Goal: Find contact information

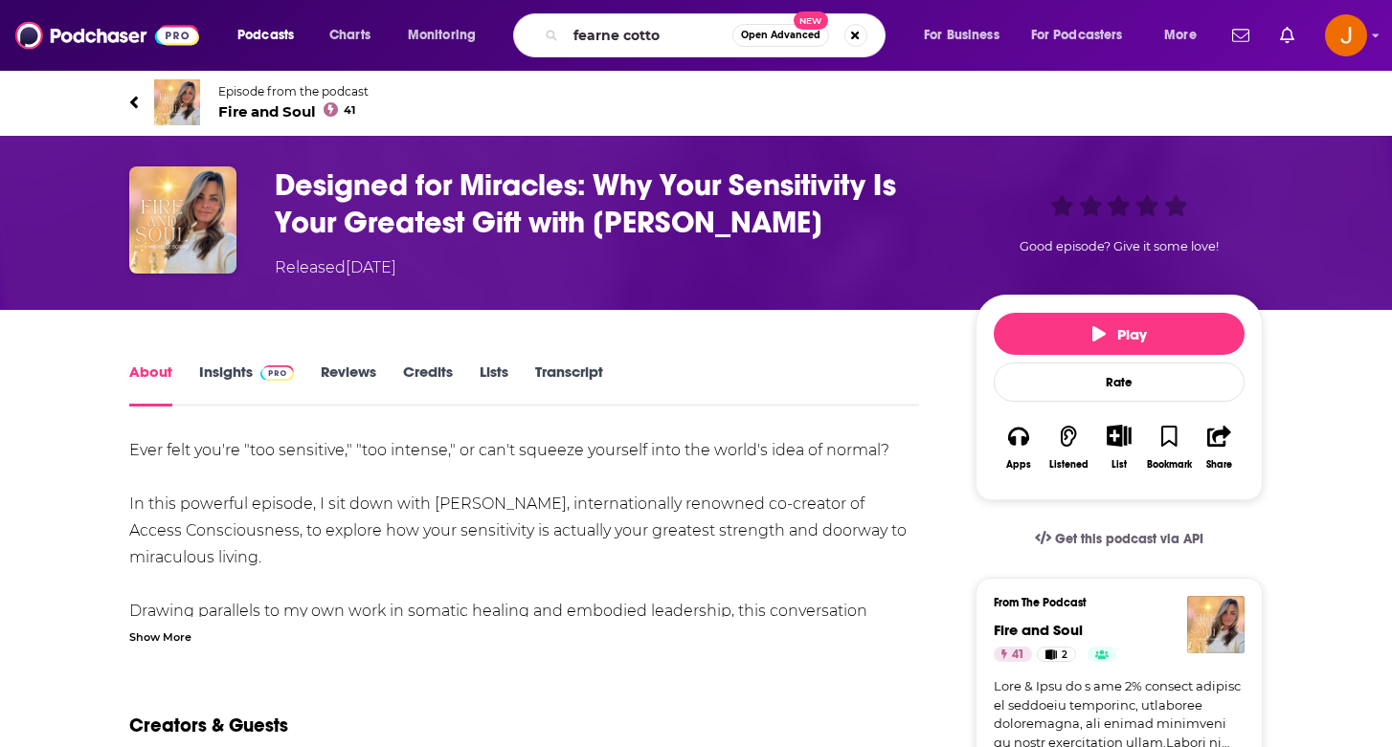
type input "[PERSON_NAME]"
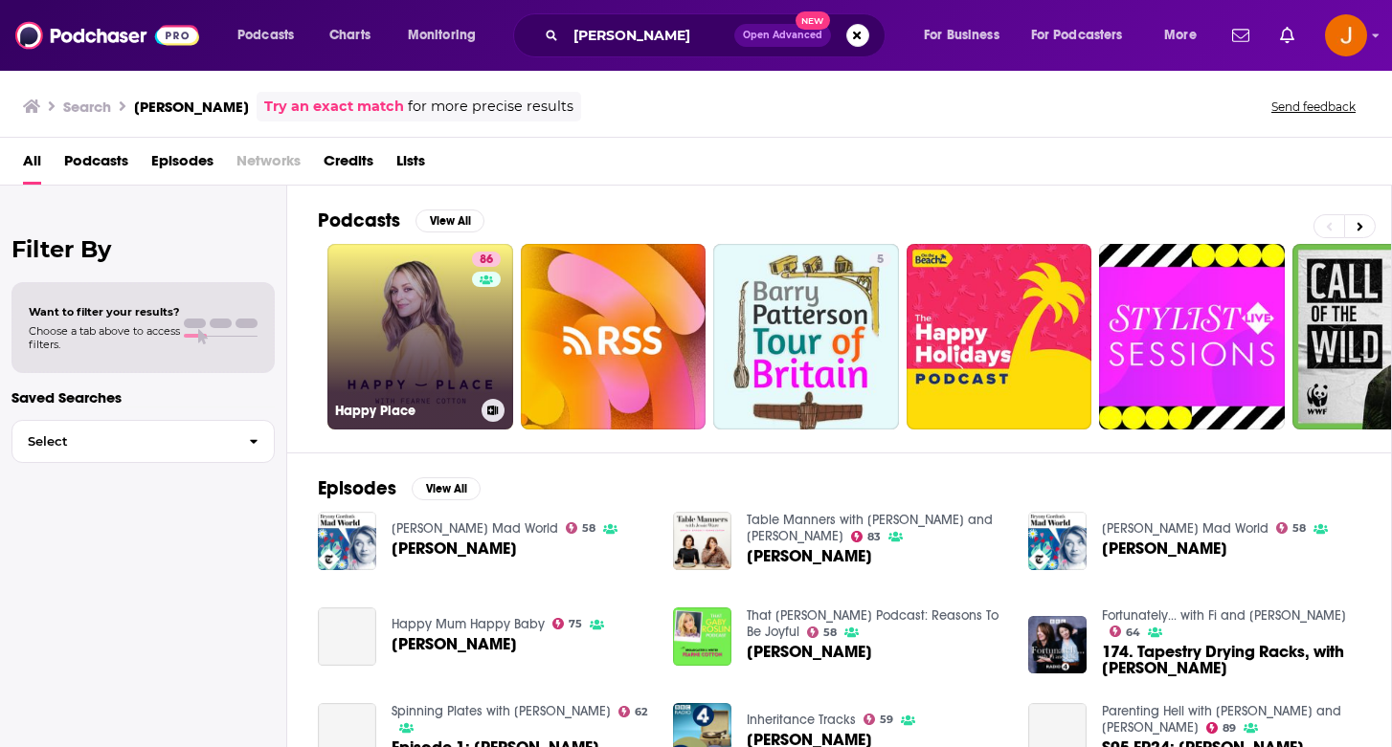
click at [412, 335] on link "[STREET_ADDRESS]" at bounding box center [420, 337] width 186 height 186
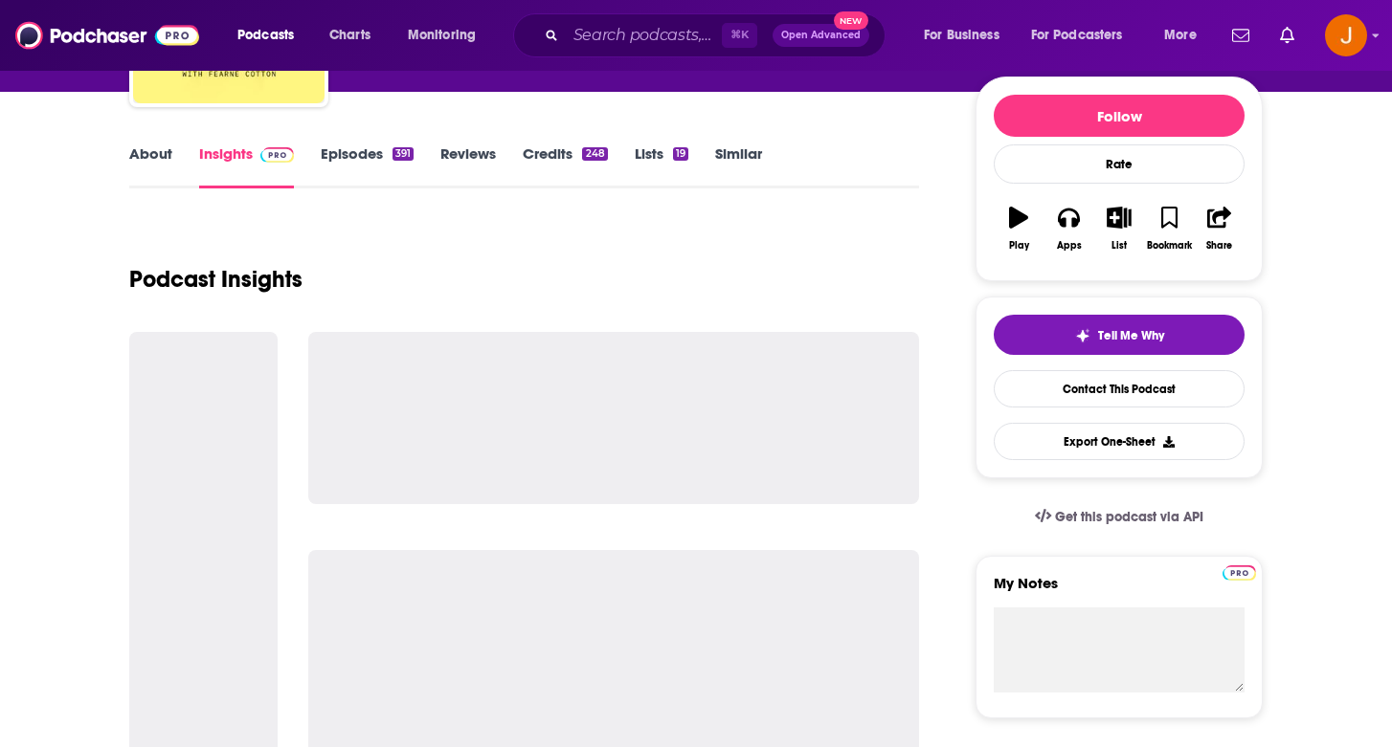
scroll to position [222, 0]
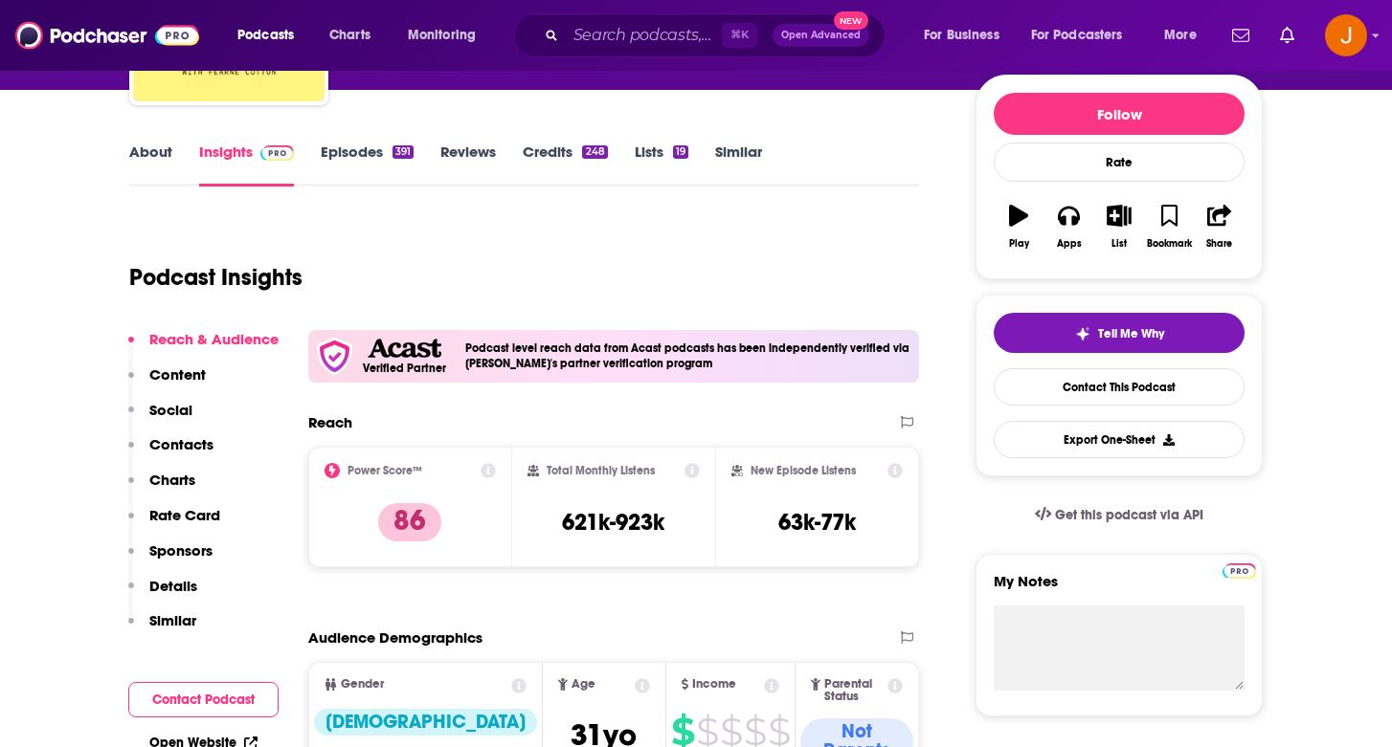
click at [172, 441] on p "Contacts" at bounding box center [181, 444] width 64 height 18
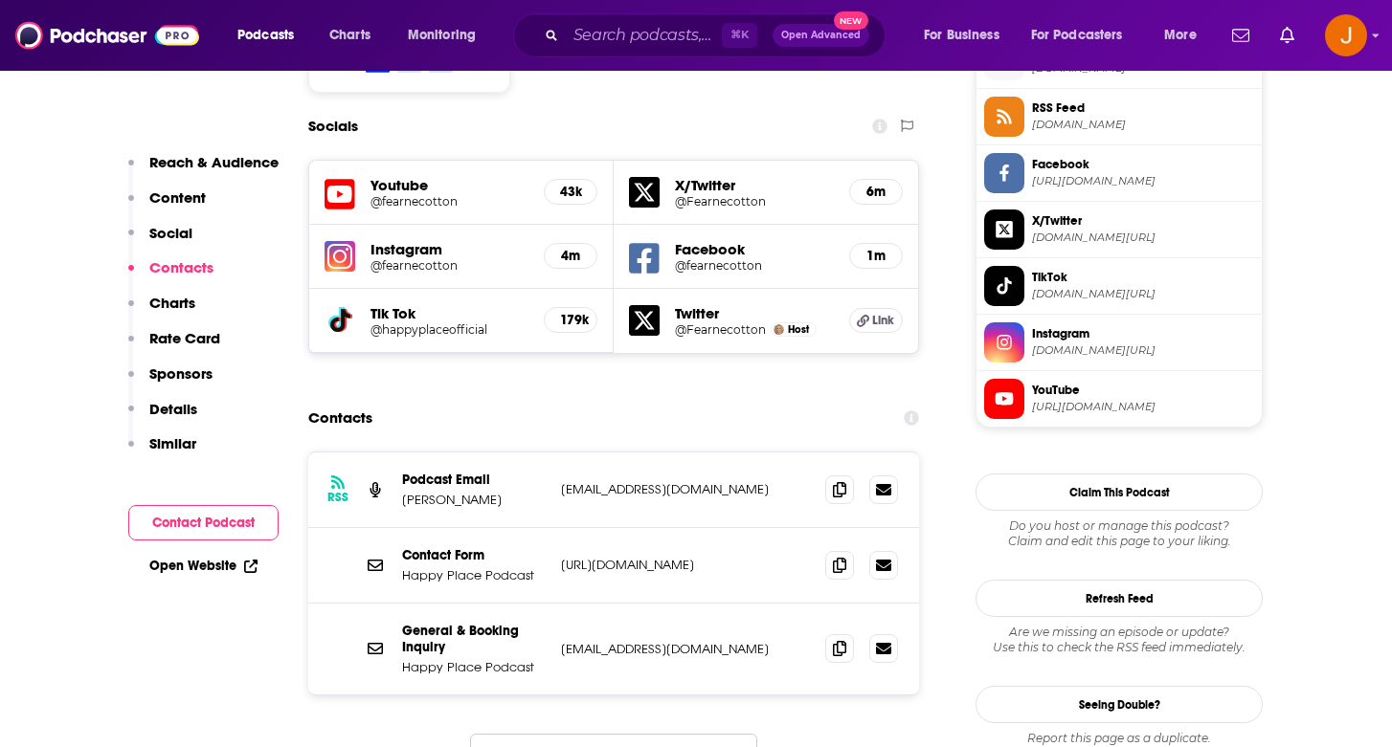
scroll to position [1770, 0]
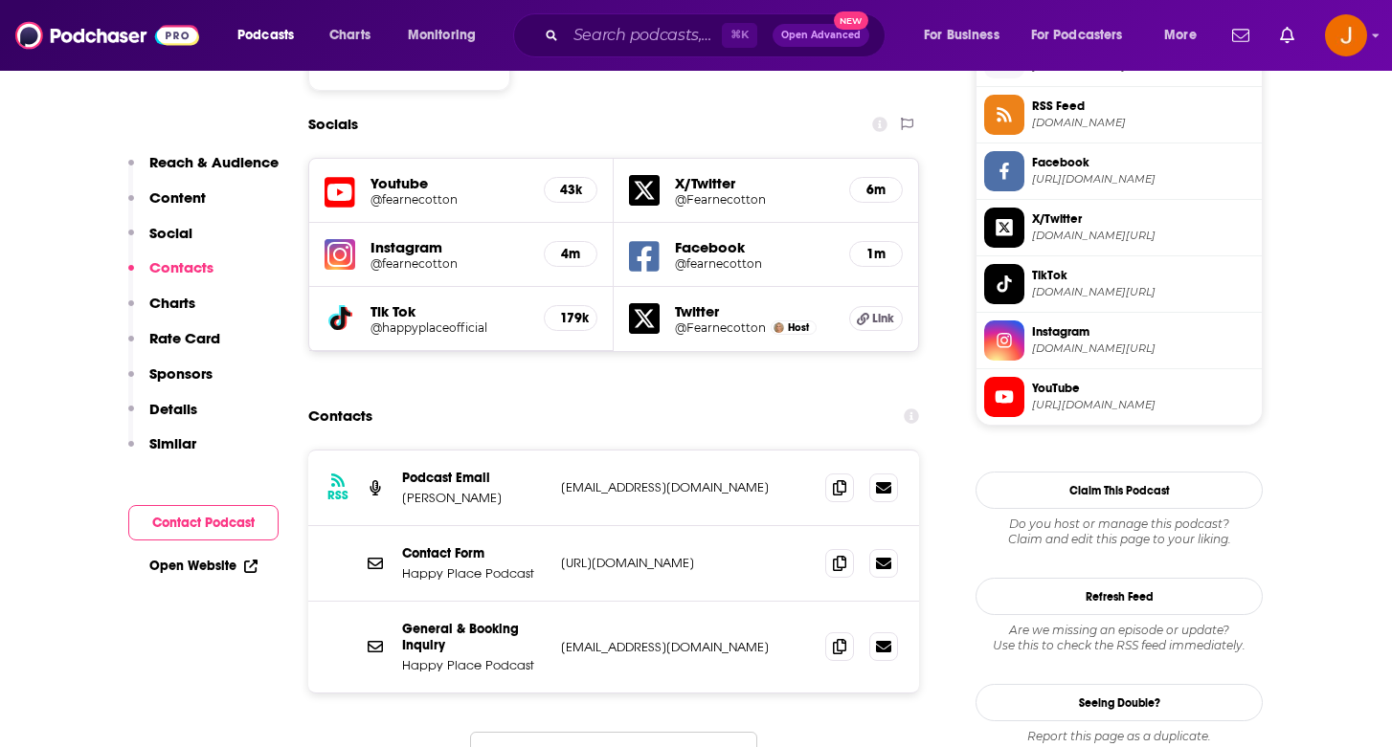
drag, startPoint x: 783, startPoint y: 518, endPoint x: 554, endPoint y: 514, distance: 228.8
click at [554, 602] on div "General & Booking Inquiry Happy Place Podcast [EMAIL_ADDRESS][DOMAIN_NAME] [EMA…" at bounding box center [613, 647] width 611 height 91
copy p "[EMAIL_ADDRESS][DOMAIN_NAME]"
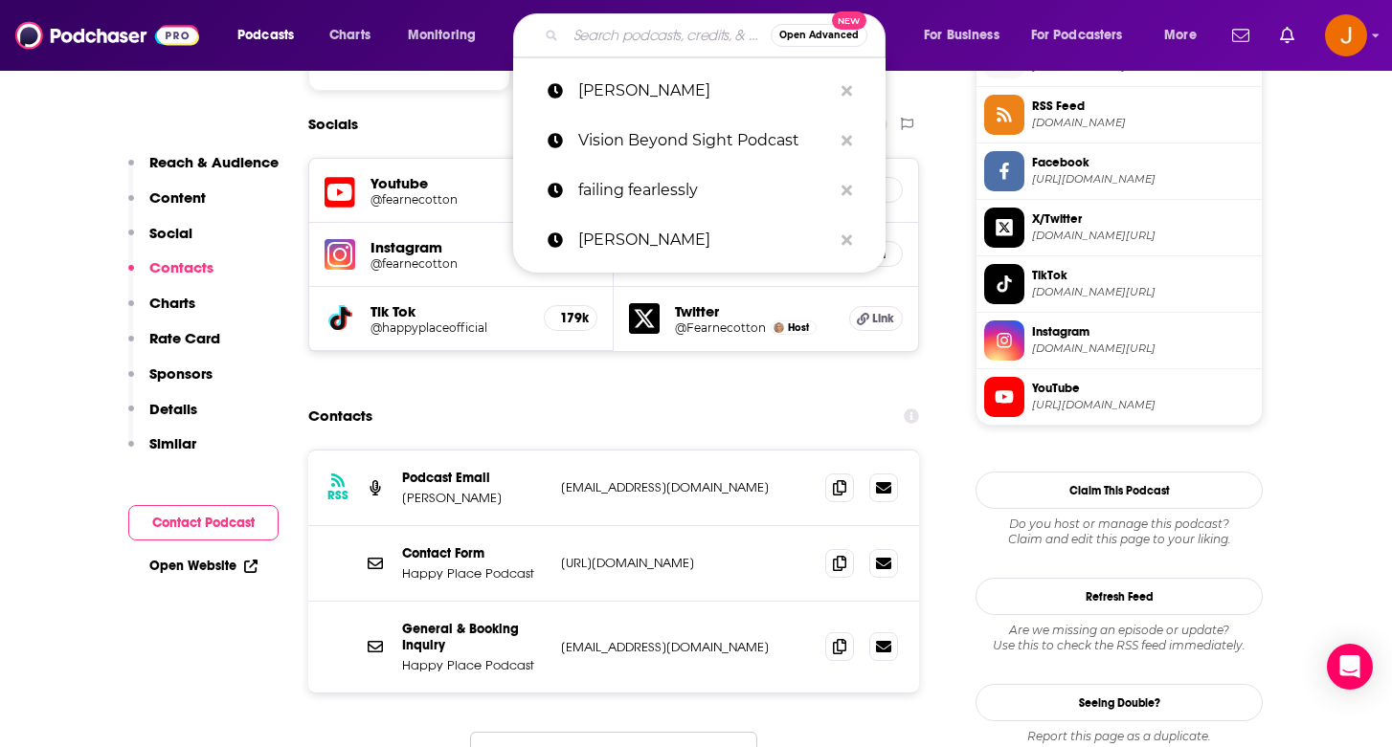
click at [621, 31] on input "Search podcasts, credits, & more..." at bounding box center [668, 35] width 205 height 31
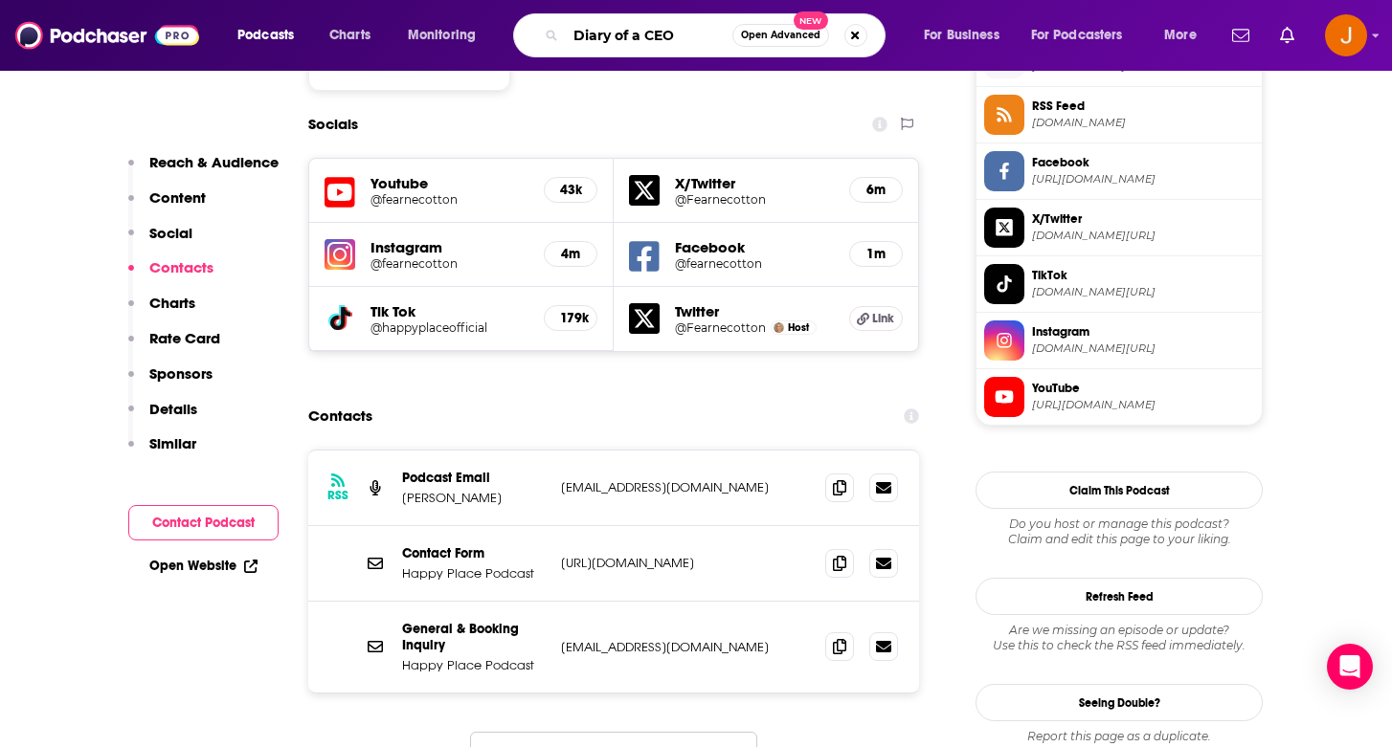
type input "Diary of a CEO"
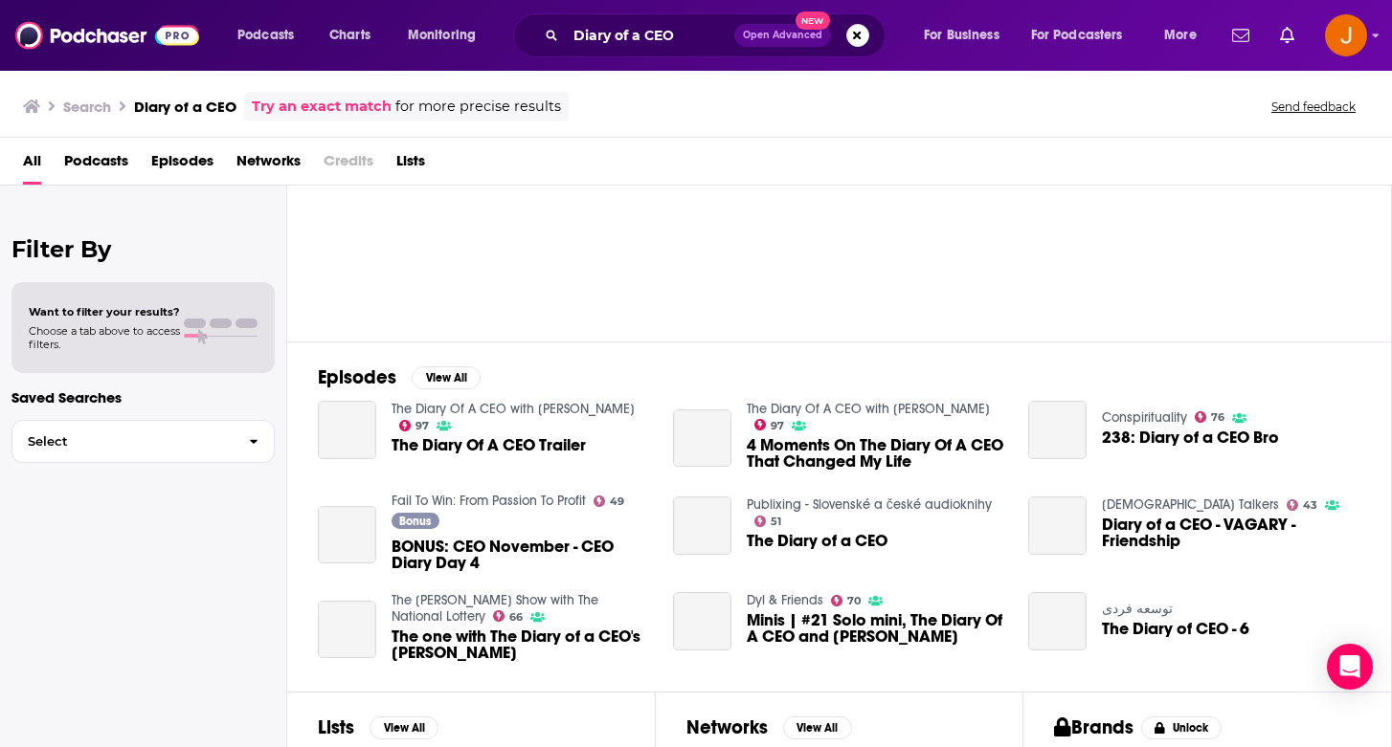
scroll to position [109, 0]
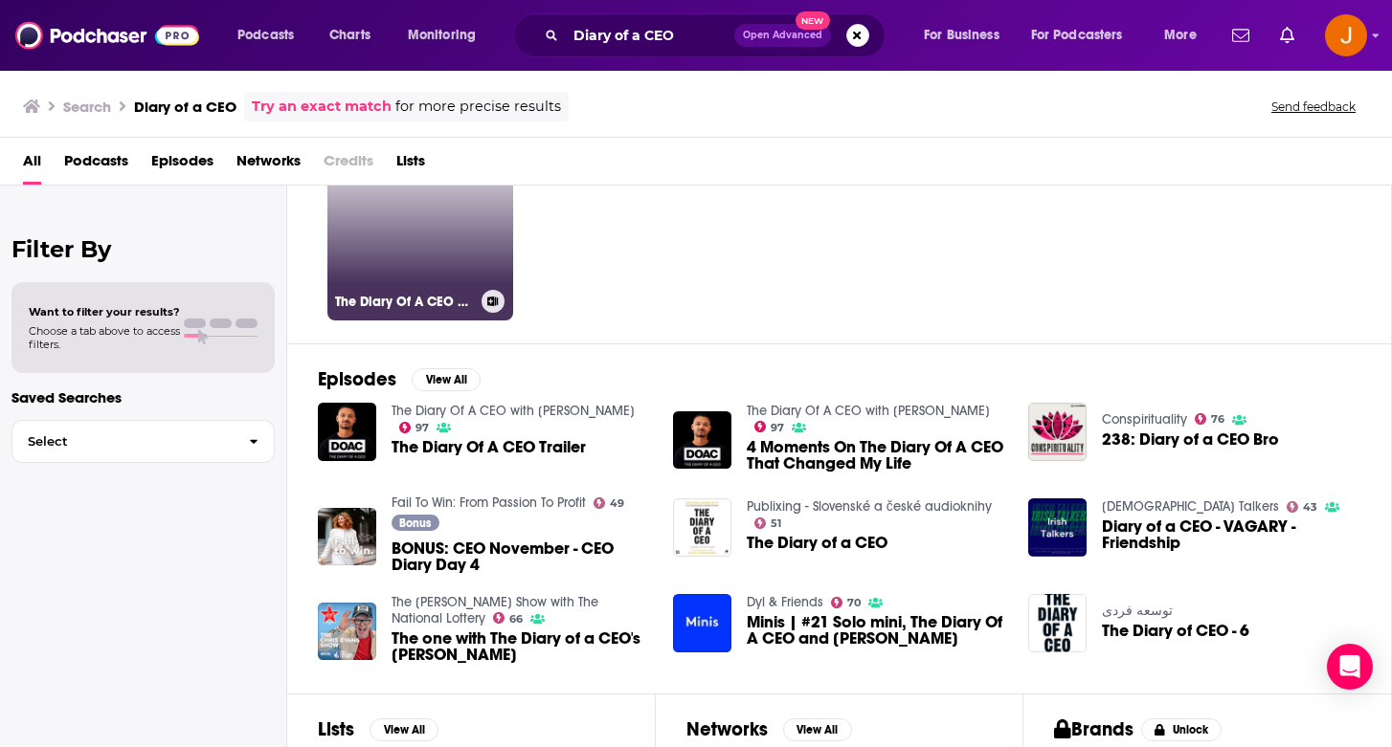
click at [402, 247] on link "97 The Diary Of A CEO with [PERSON_NAME]" at bounding box center [420, 228] width 186 height 186
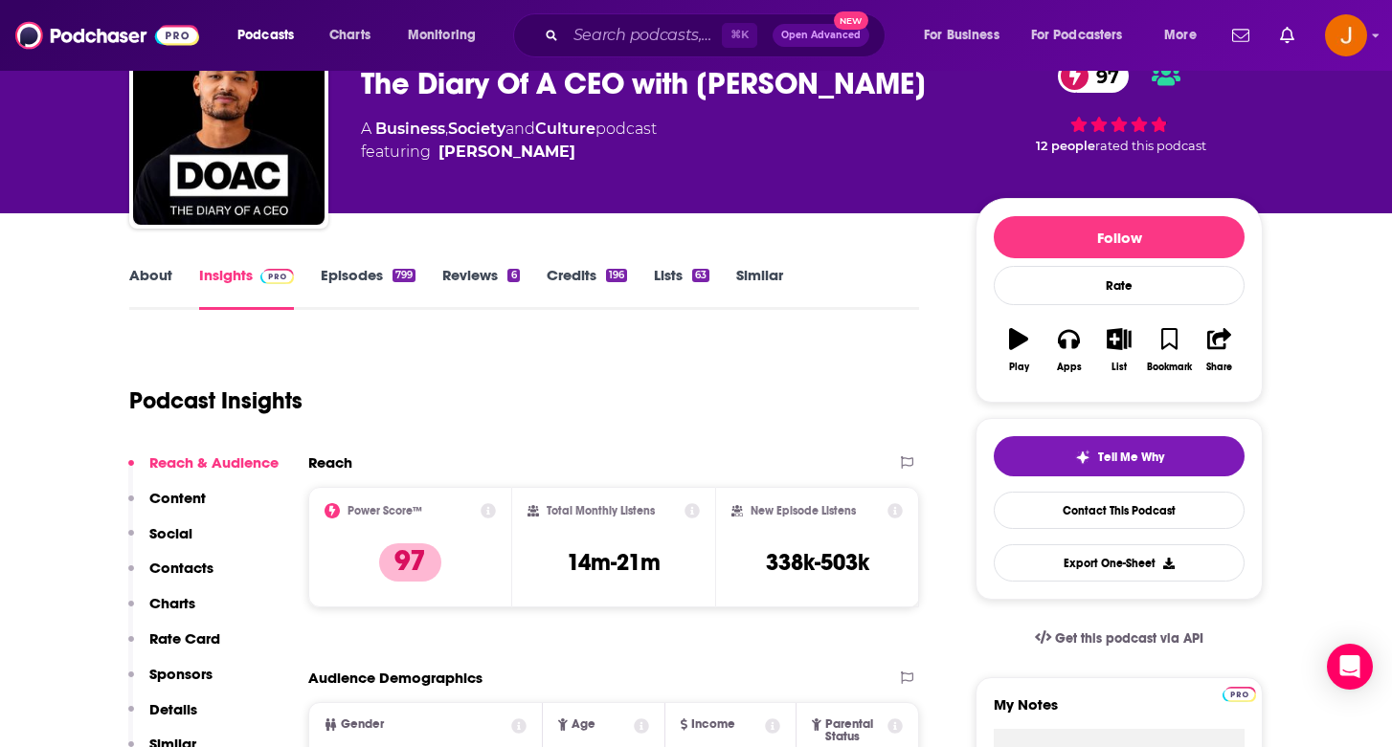
scroll to position [212, 0]
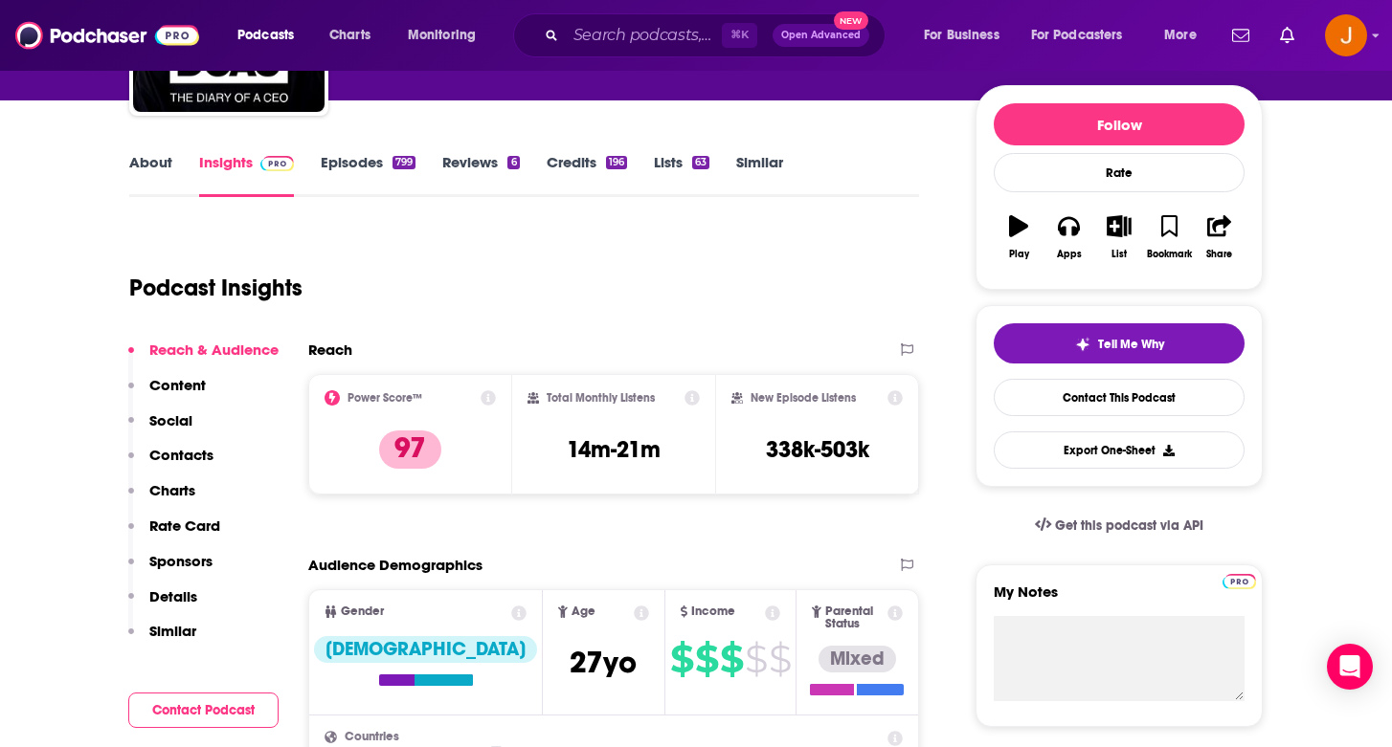
click at [181, 458] on p "Contacts" at bounding box center [181, 455] width 64 height 18
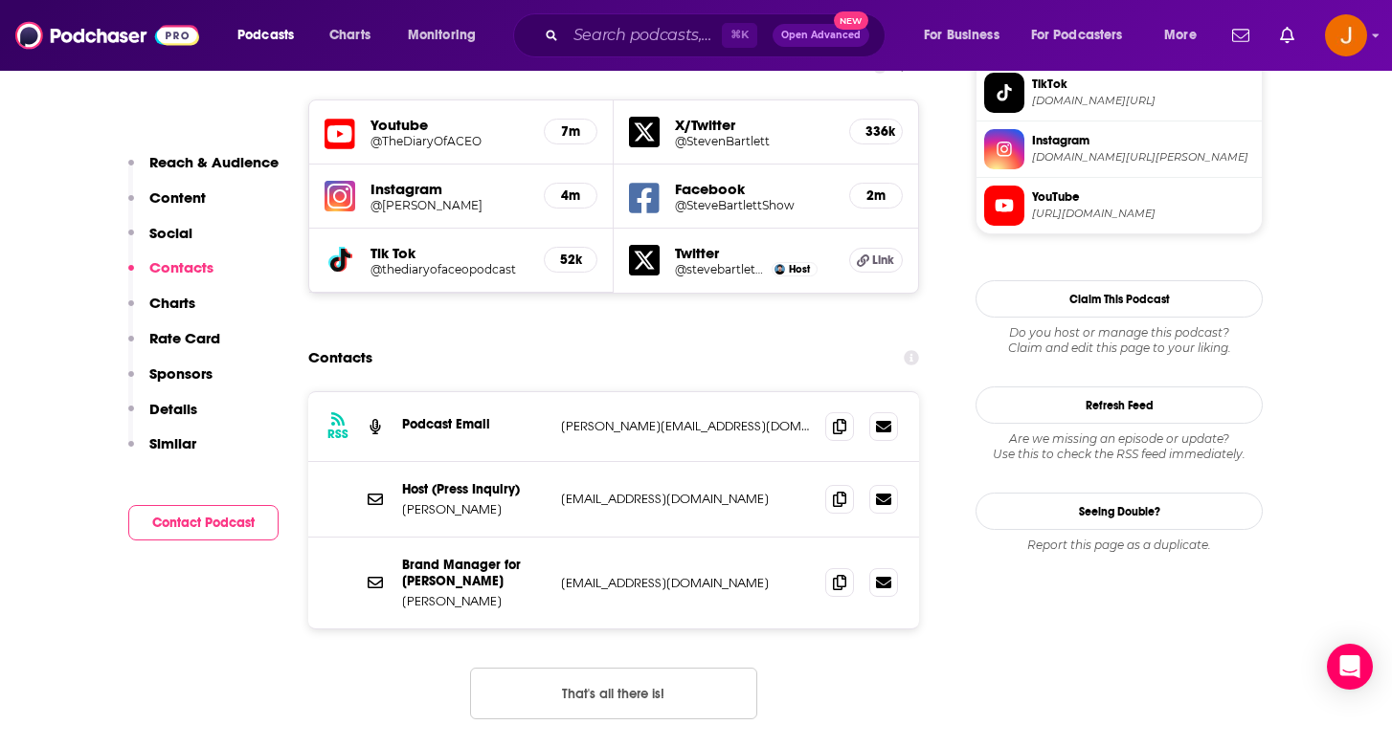
scroll to position [1730, 0]
drag, startPoint x: 747, startPoint y: 358, endPoint x: 560, endPoint y: 357, distance: 187.6
click at [561, 417] on p "[PERSON_NAME][EMAIL_ADDRESS][DOMAIN_NAME]" at bounding box center [685, 425] width 249 height 16
copy p "[PERSON_NAME][EMAIL_ADDRESS][DOMAIN_NAME]"
drag, startPoint x: 751, startPoint y: 518, endPoint x: 352, endPoint y: 148, distance: 543.8
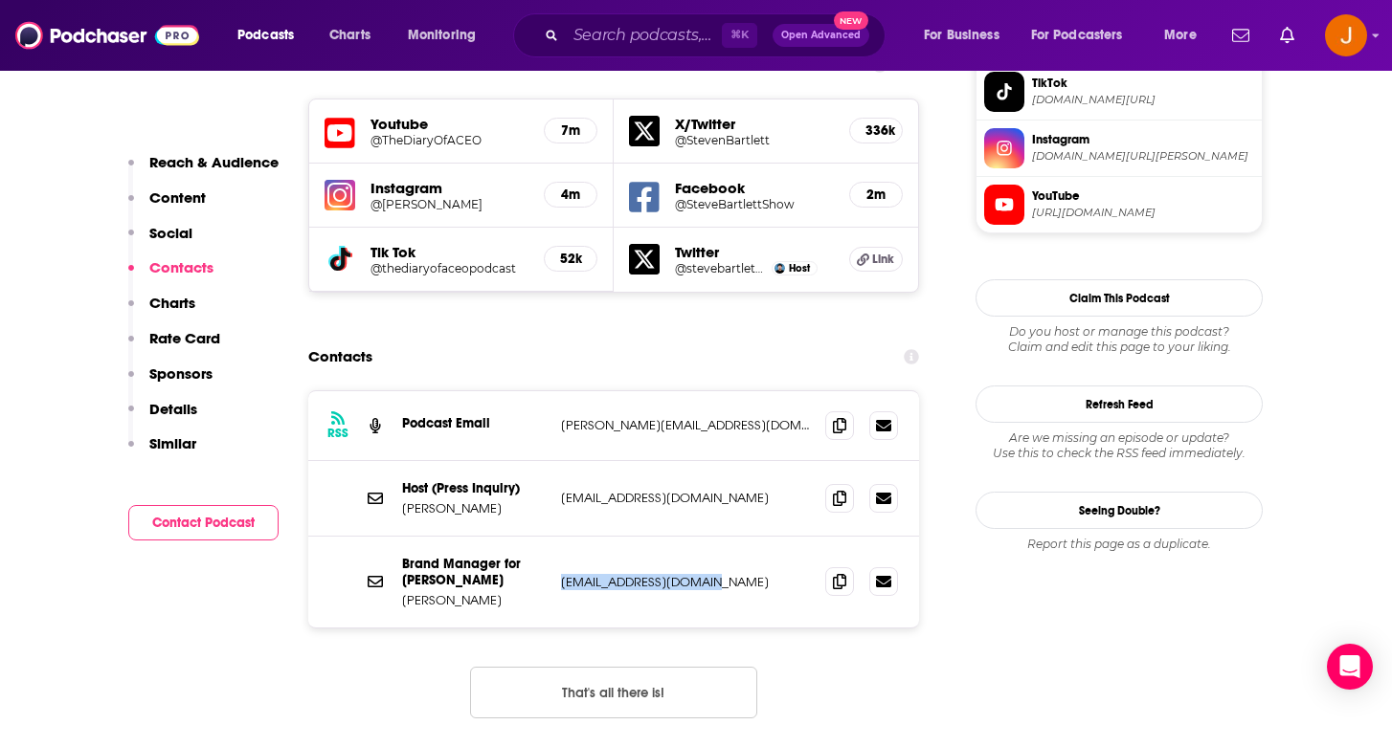
click at [567, 537] on div "Brand Manager for [PERSON_NAME] [PERSON_NAME] [EMAIL_ADDRESS][DOMAIN_NAME] [EMA…" at bounding box center [613, 582] width 611 height 91
copy p "[EMAIL_ADDRESS][DOMAIN_NAME]"
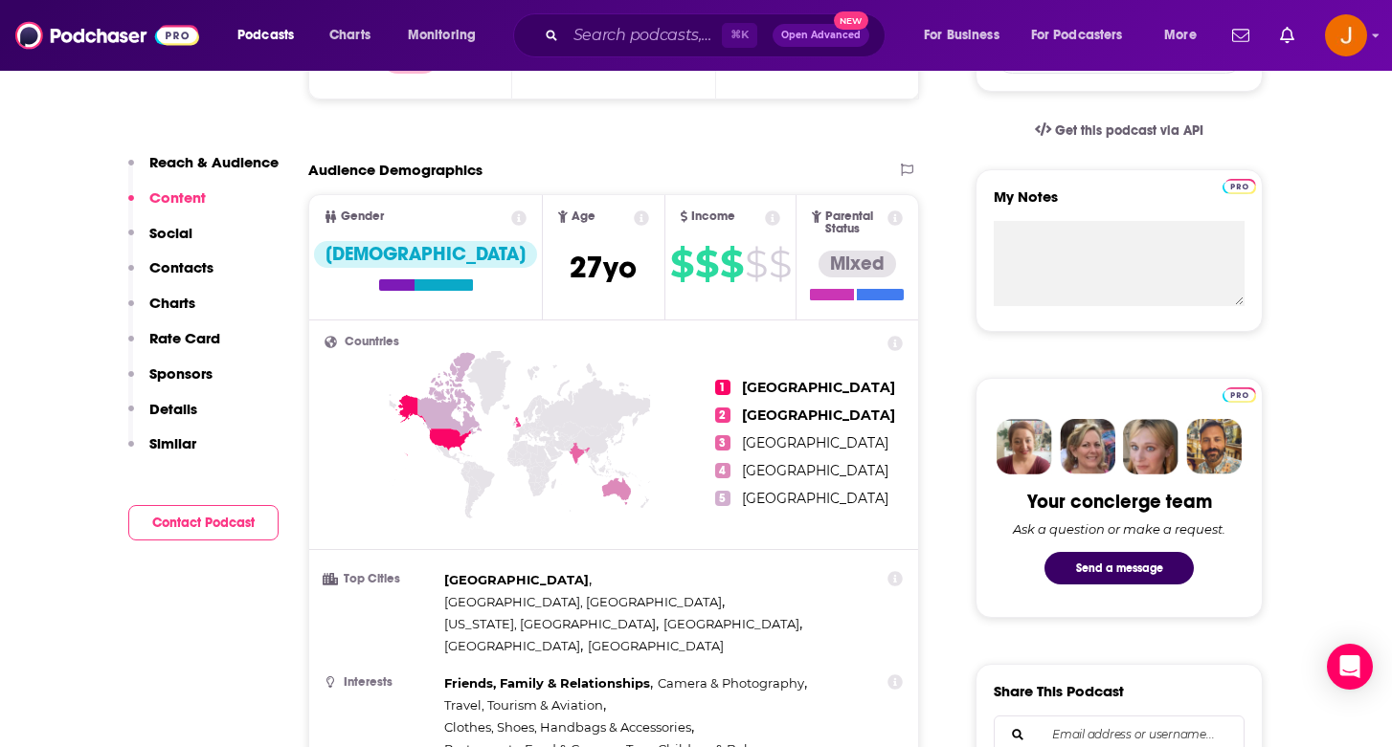
scroll to position [379, 0]
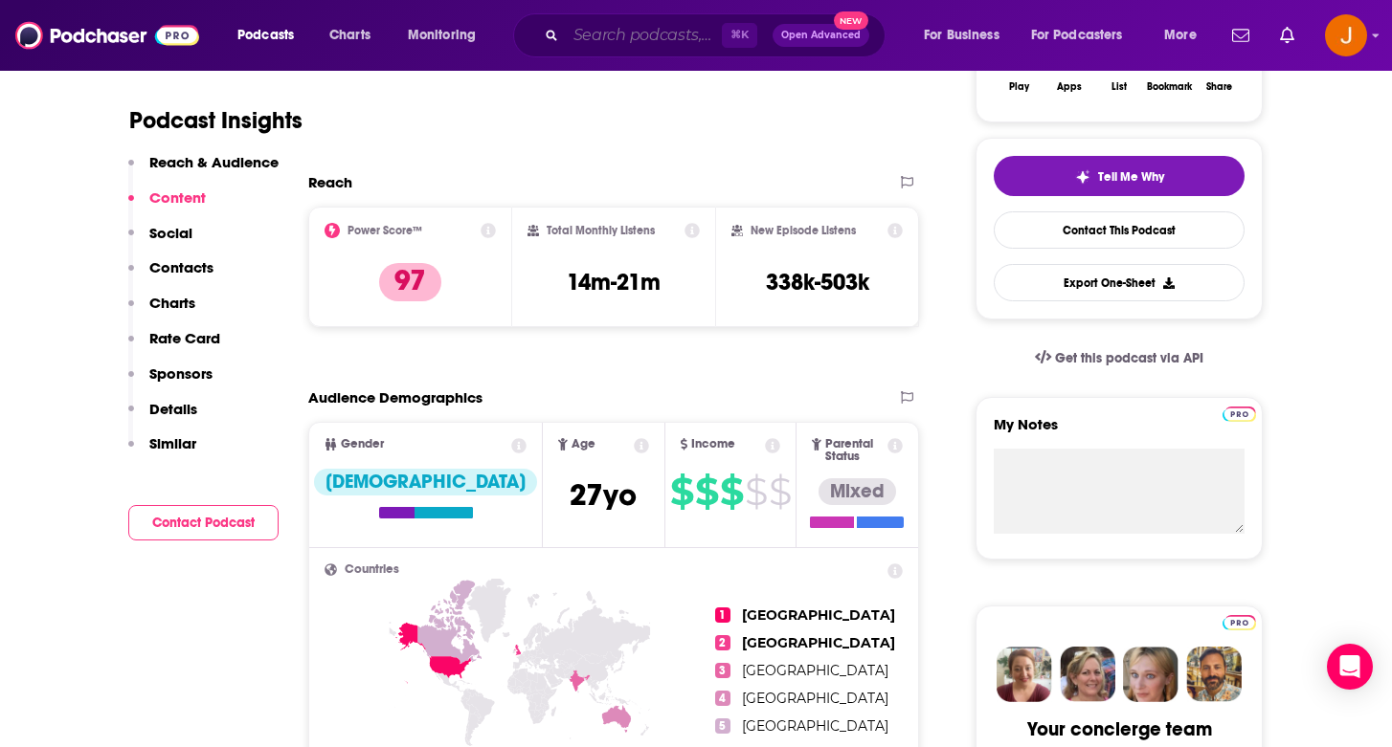
click at [653, 42] on input "Search podcasts, credits, & more..." at bounding box center [644, 35] width 156 height 31
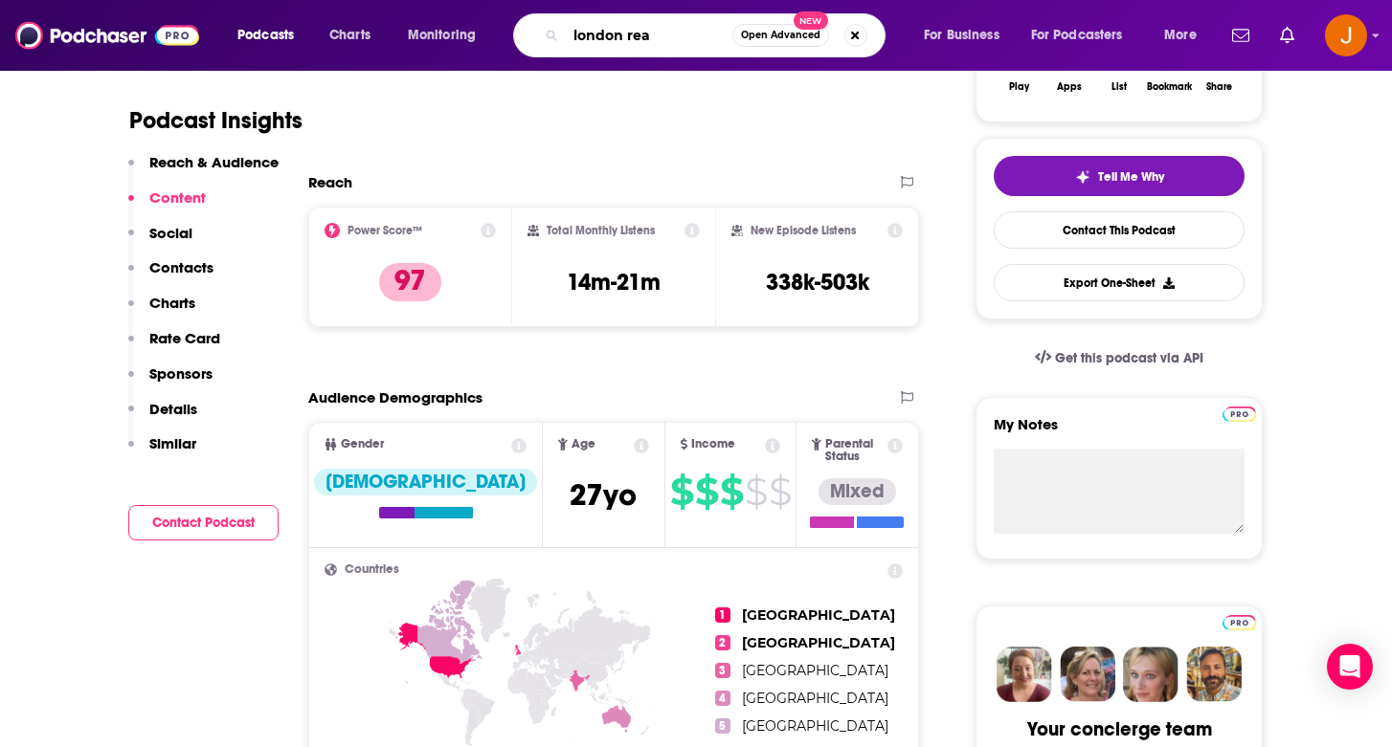
type input "london real"
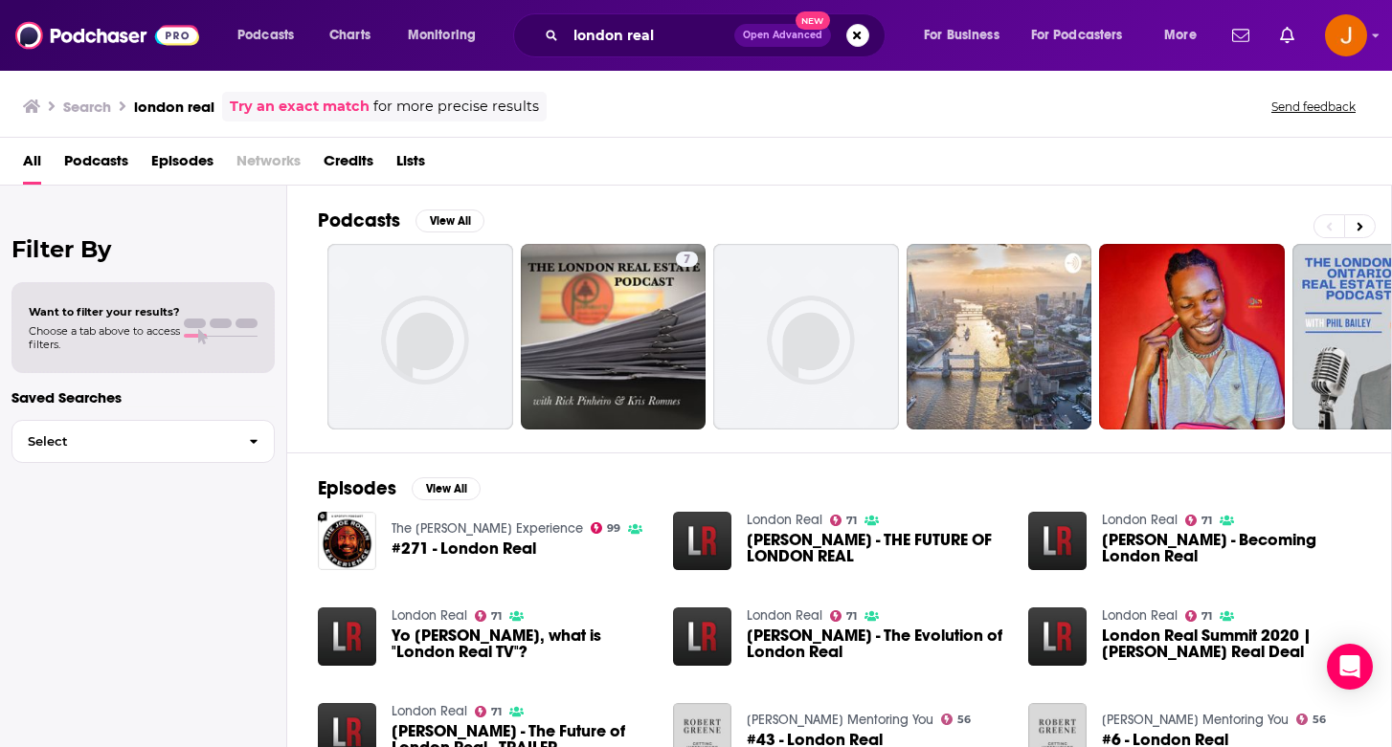
scroll to position [103, 0]
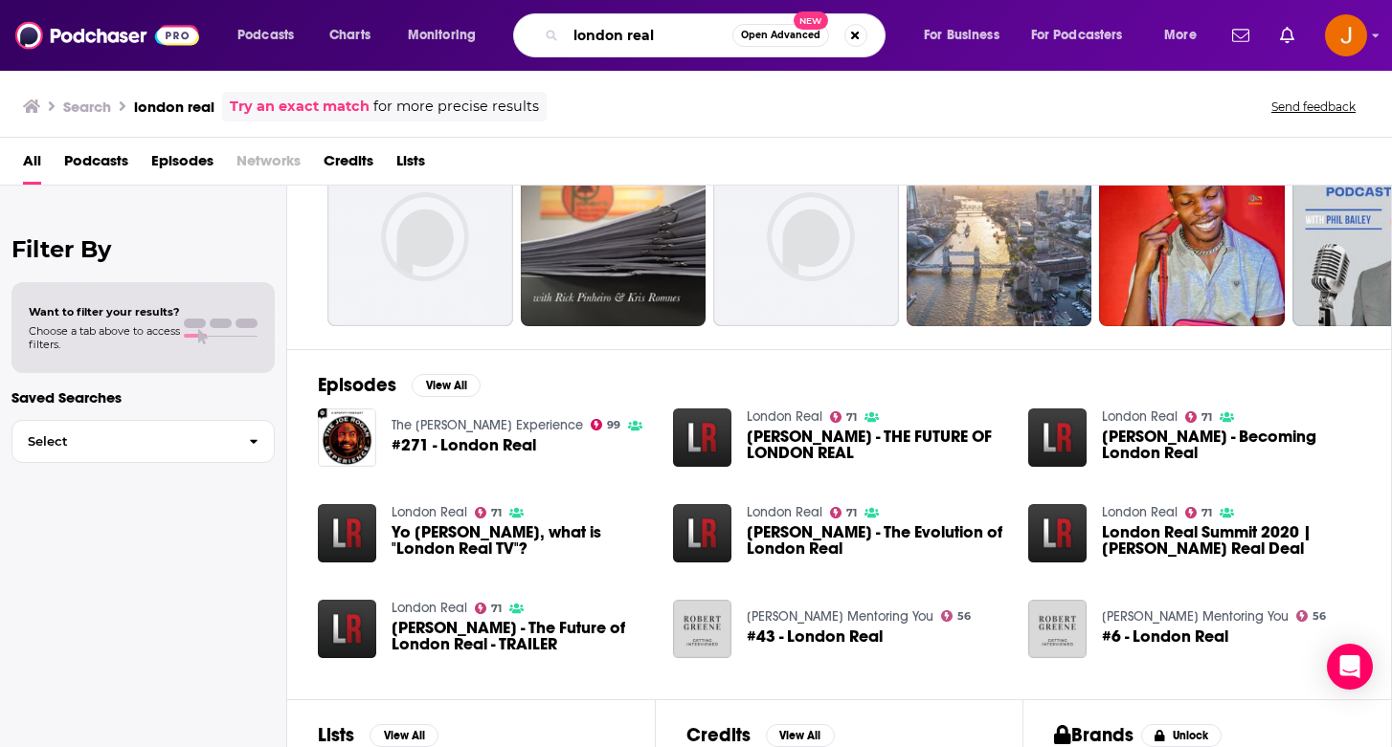
click at [667, 33] on input "london real" at bounding box center [649, 35] width 167 height 31
type input "london real [PERSON_NAME]"
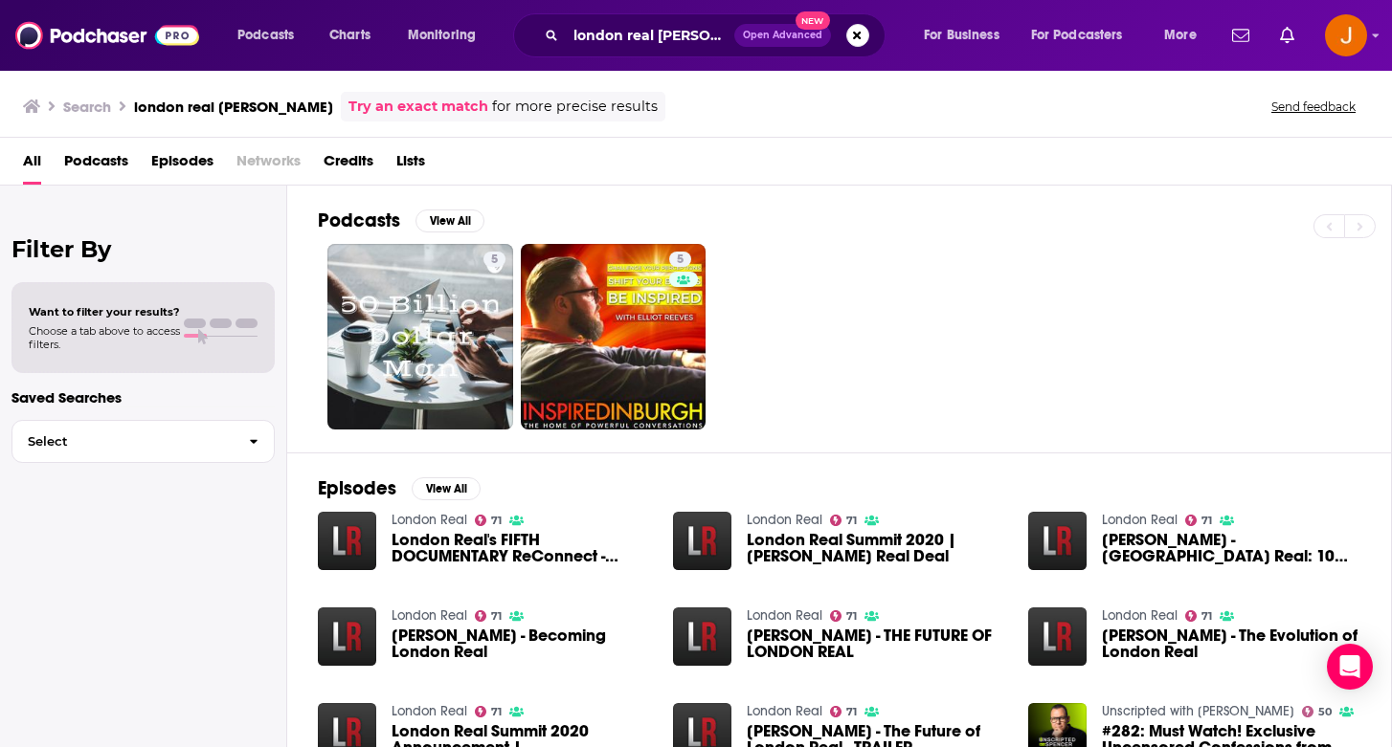
scroll to position [2, 0]
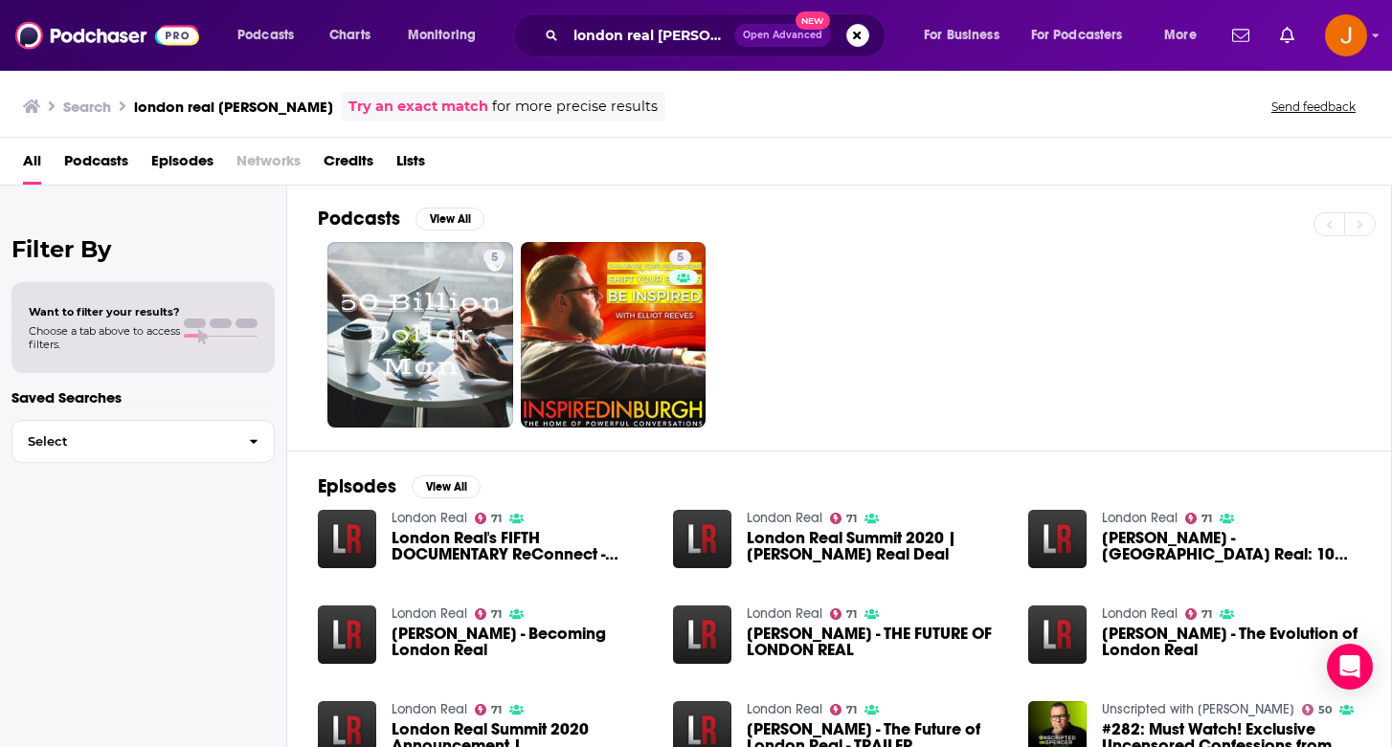
click at [454, 548] on span "London Real's FIFTH DOCUMENTARY ReConnect - [PERSON_NAME] Real Deal" at bounding box center [520, 546] width 258 height 33
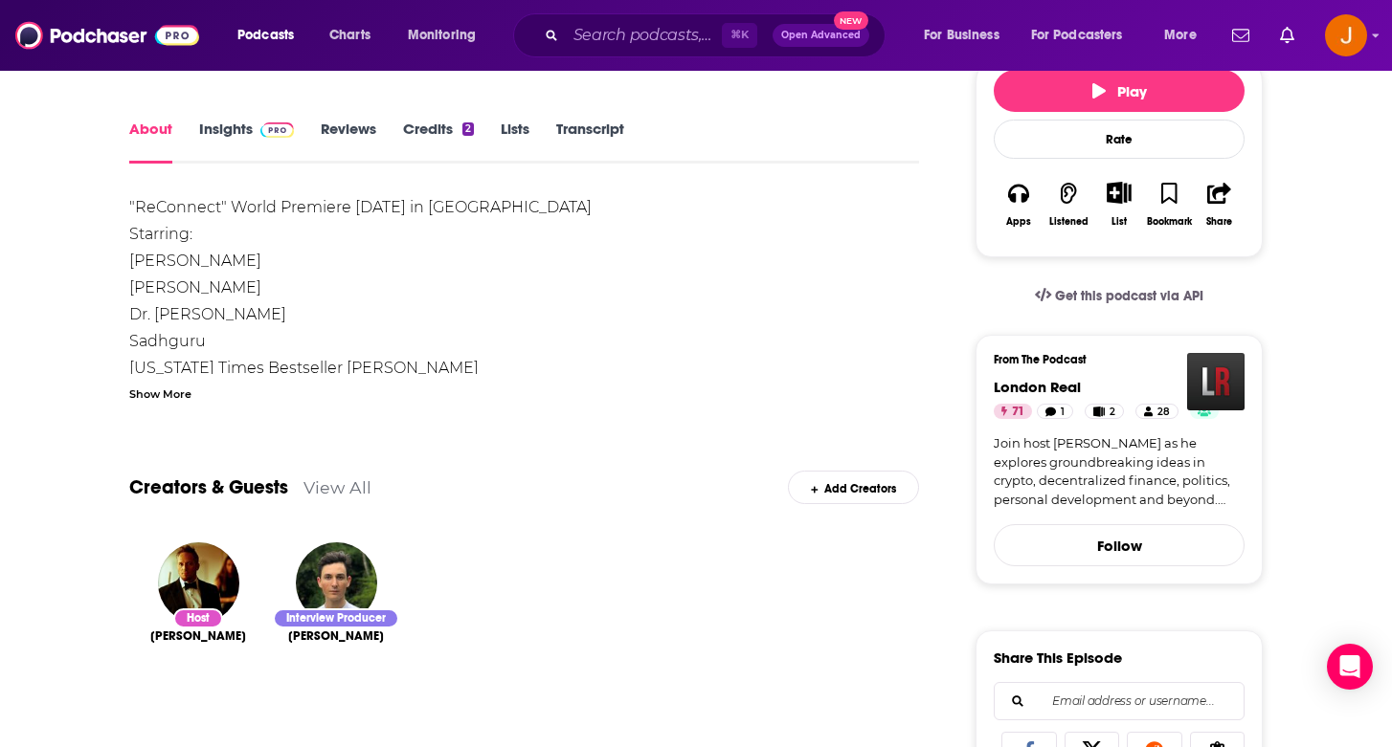
scroll to position [250, 0]
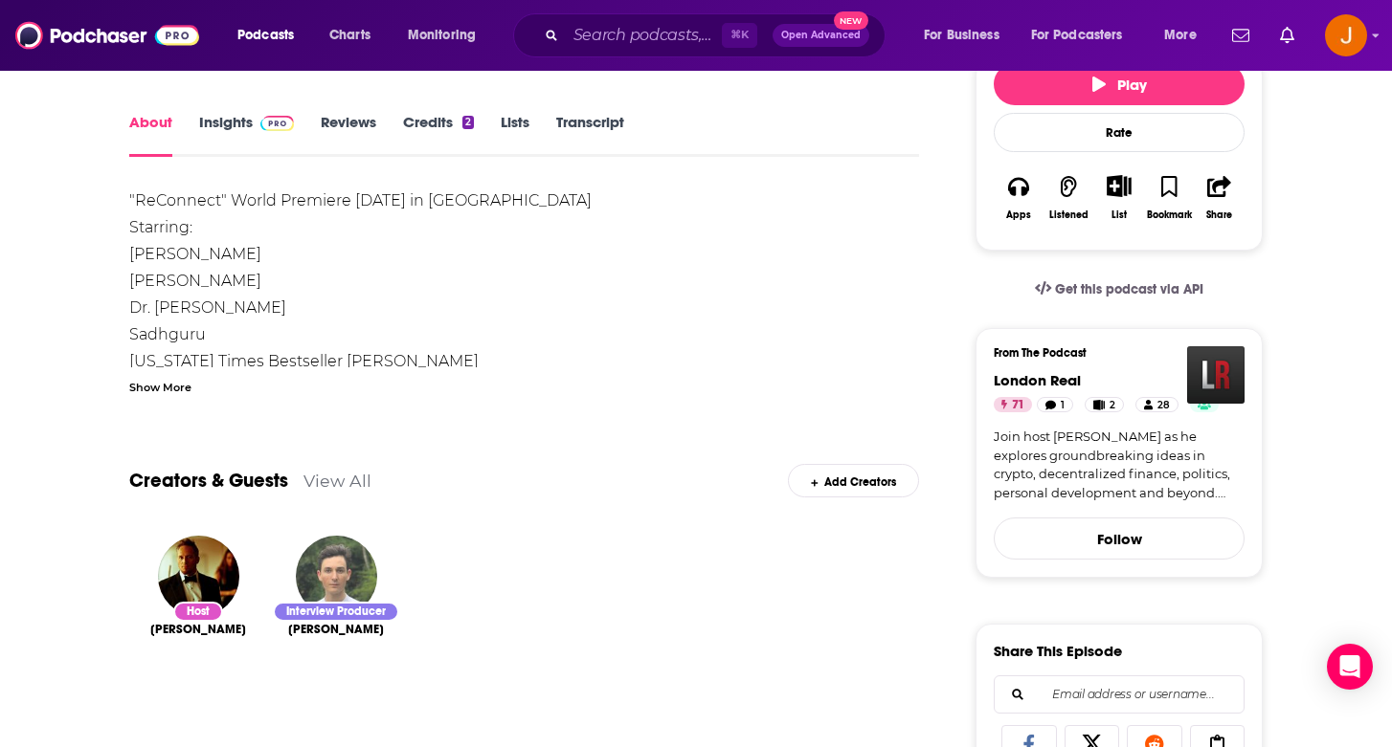
click at [330, 587] on img "James Wilkinson" at bounding box center [336, 576] width 81 height 81
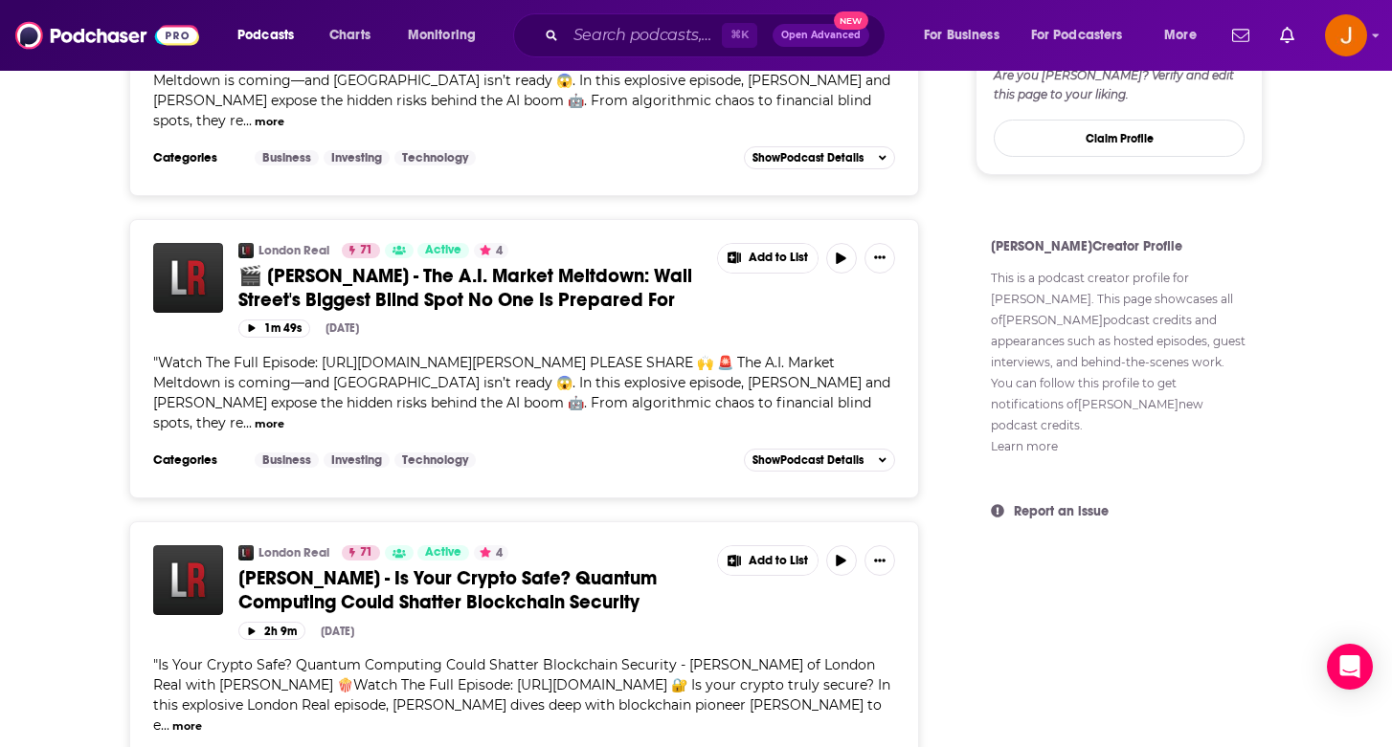
scroll to position [368, 0]
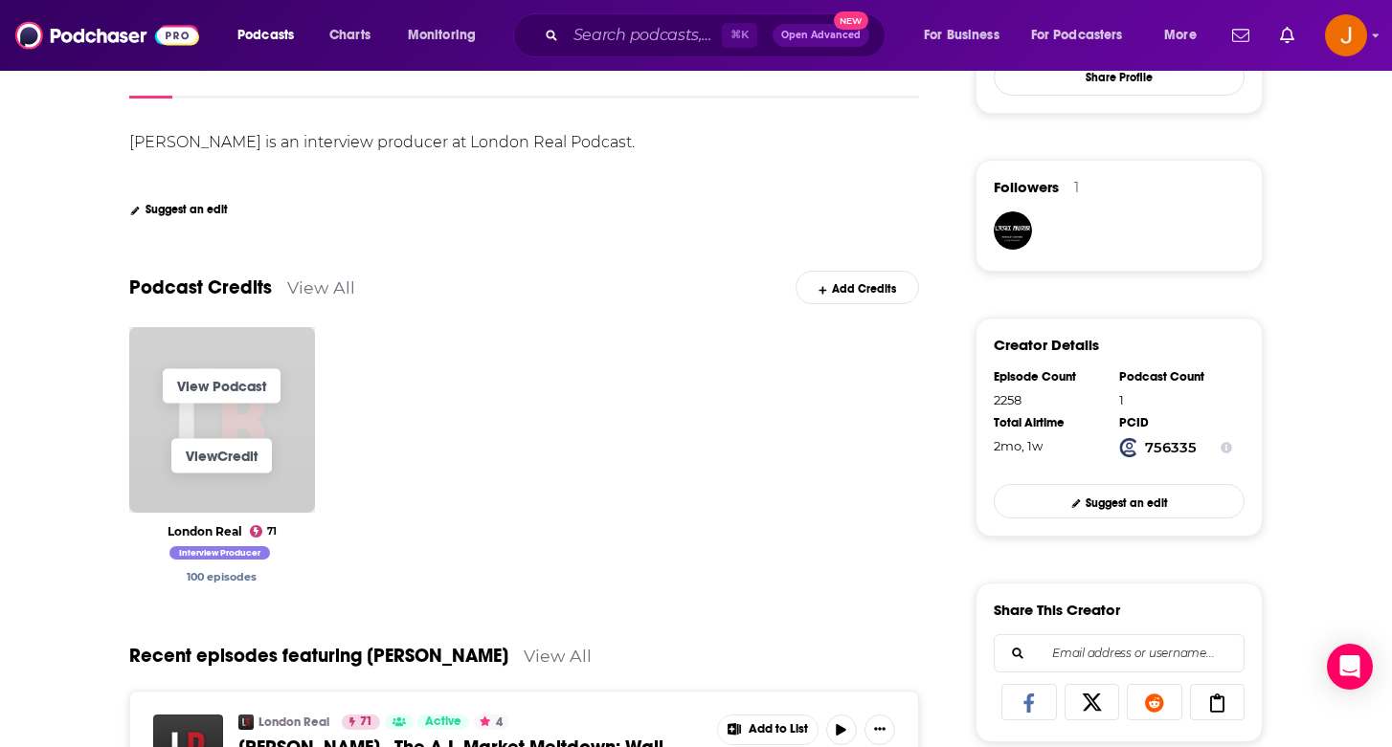
click at [204, 430] on span "View Credit" at bounding box center [222, 456] width 186 height 70
click at [245, 383] on link "View Podcast" at bounding box center [222, 385] width 118 height 34
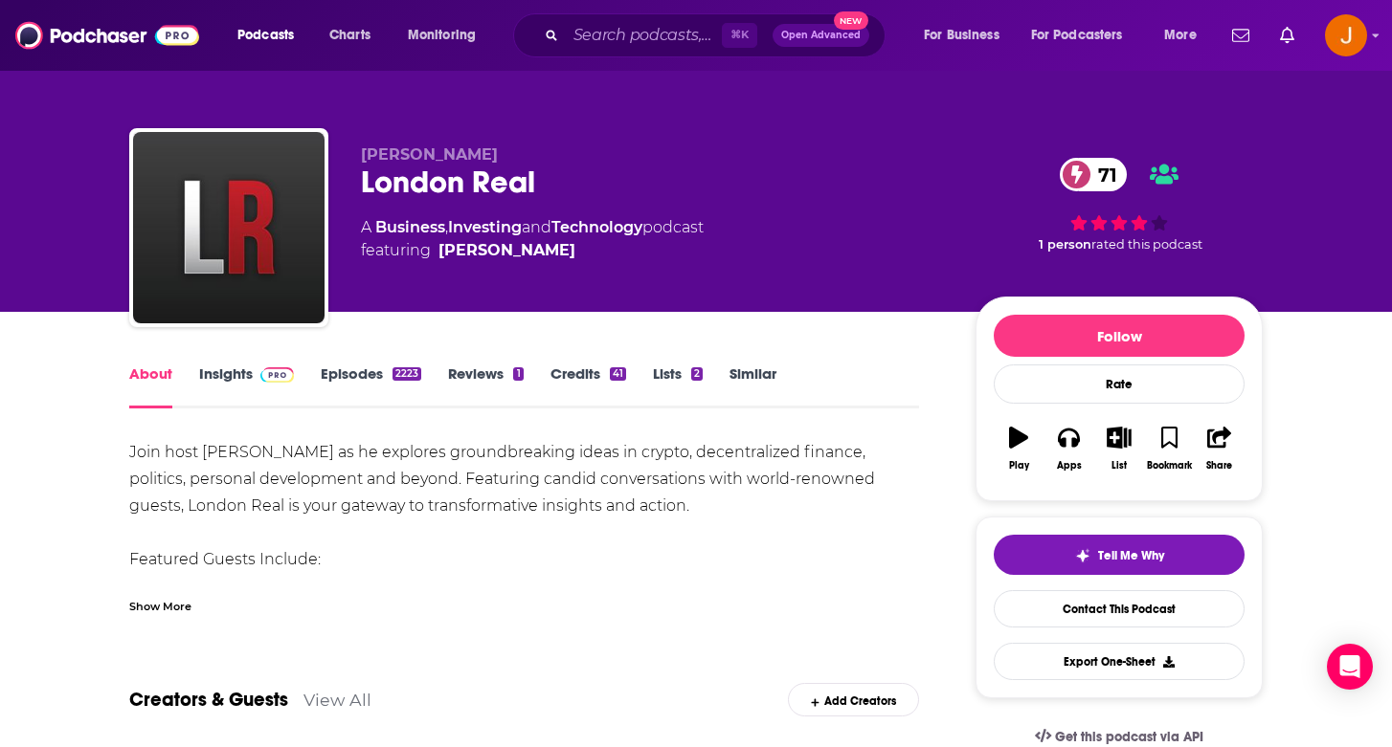
click at [243, 375] on link "Insights" at bounding box center [246, 387] width 95 height 44
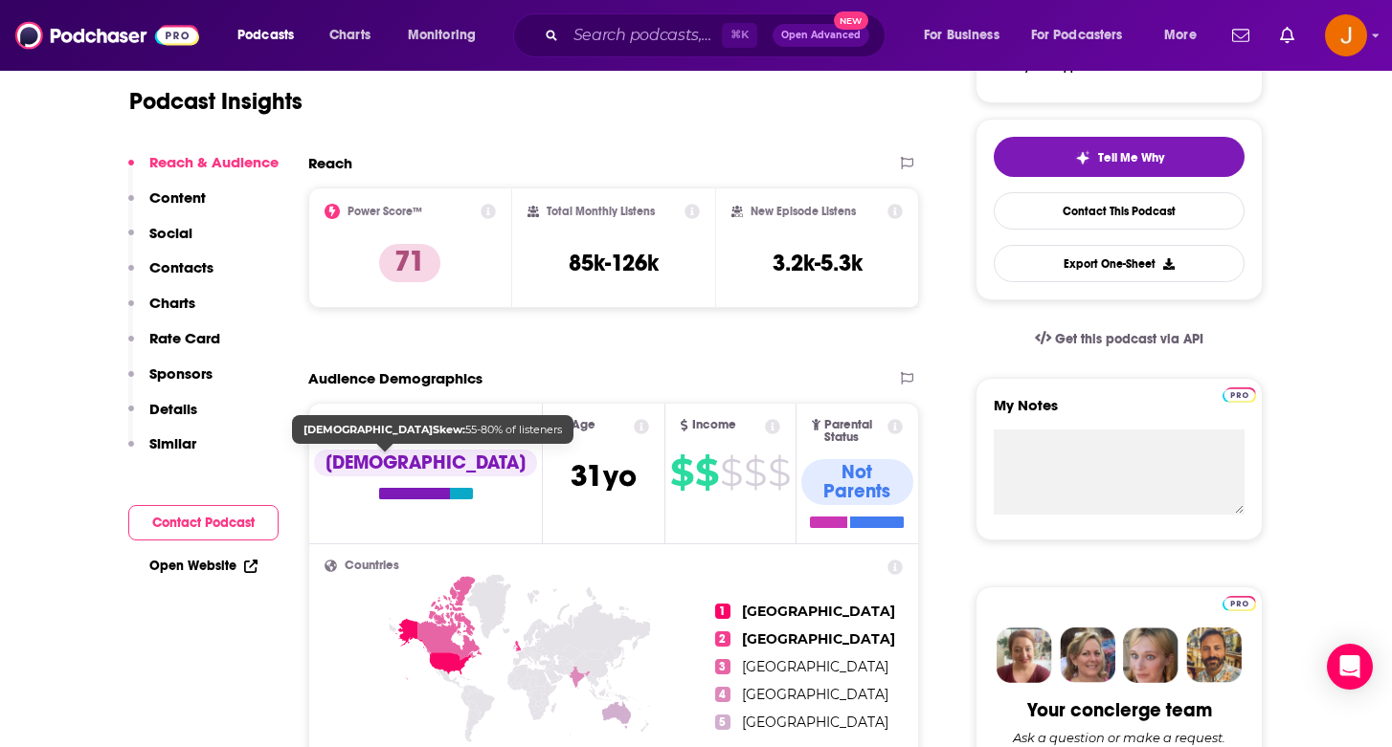
scroll to position [513, 0]
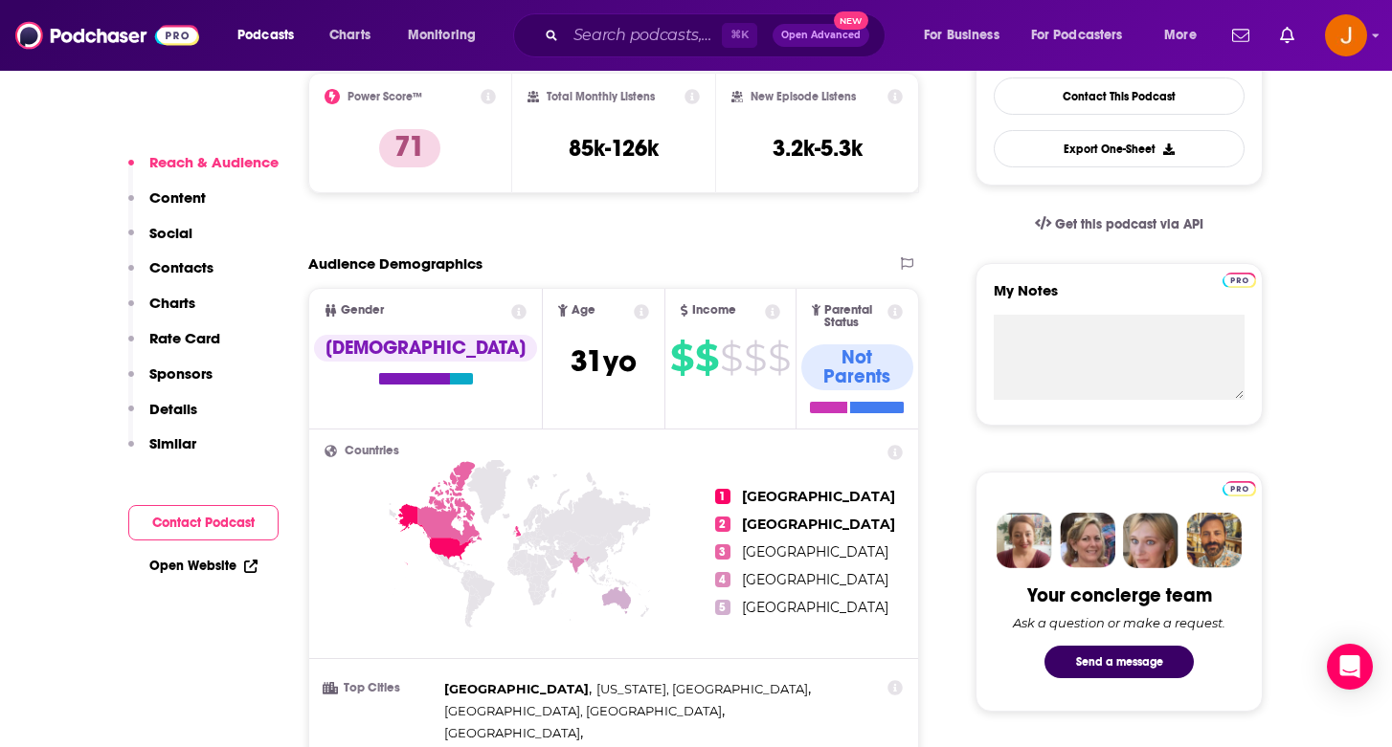
click at [174, 276] on p "Contacts" at bounding box center [181, 267] width 64 height 18
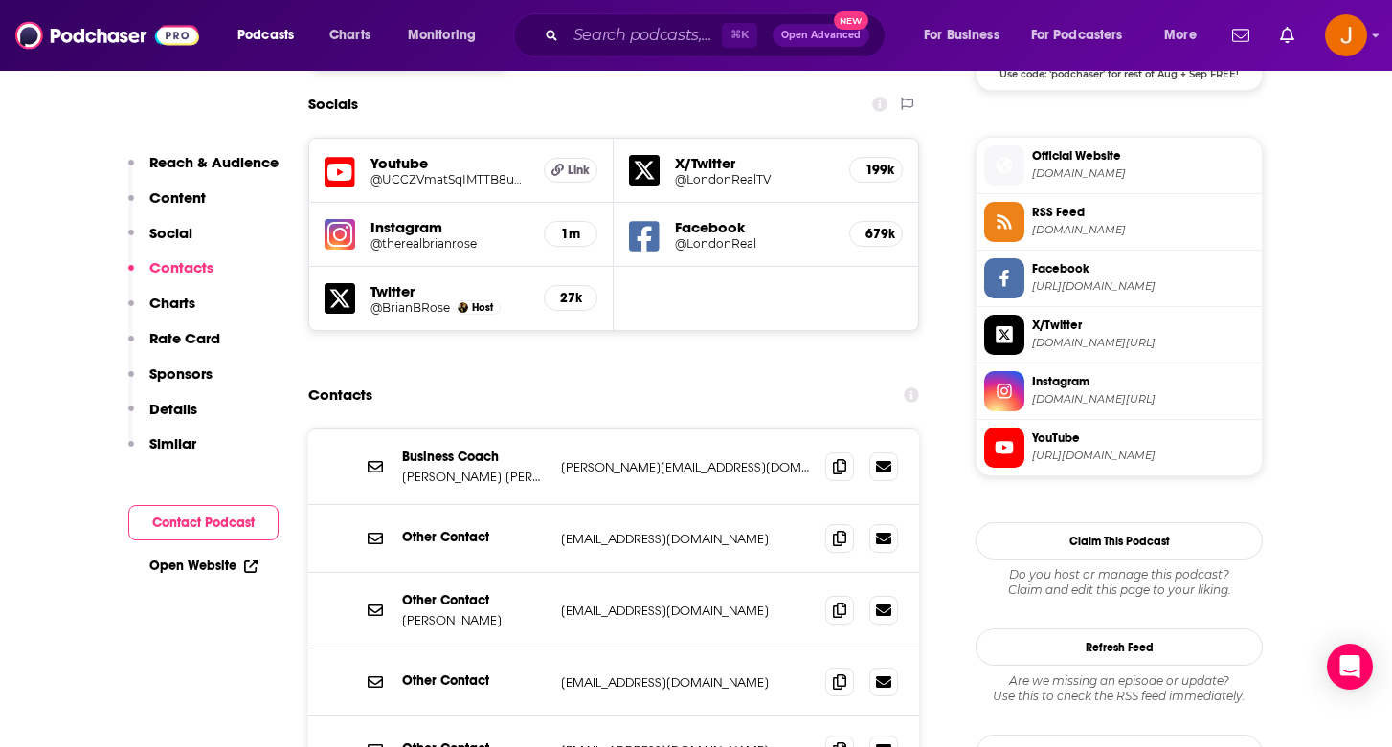
scroll to position [1664, 0]
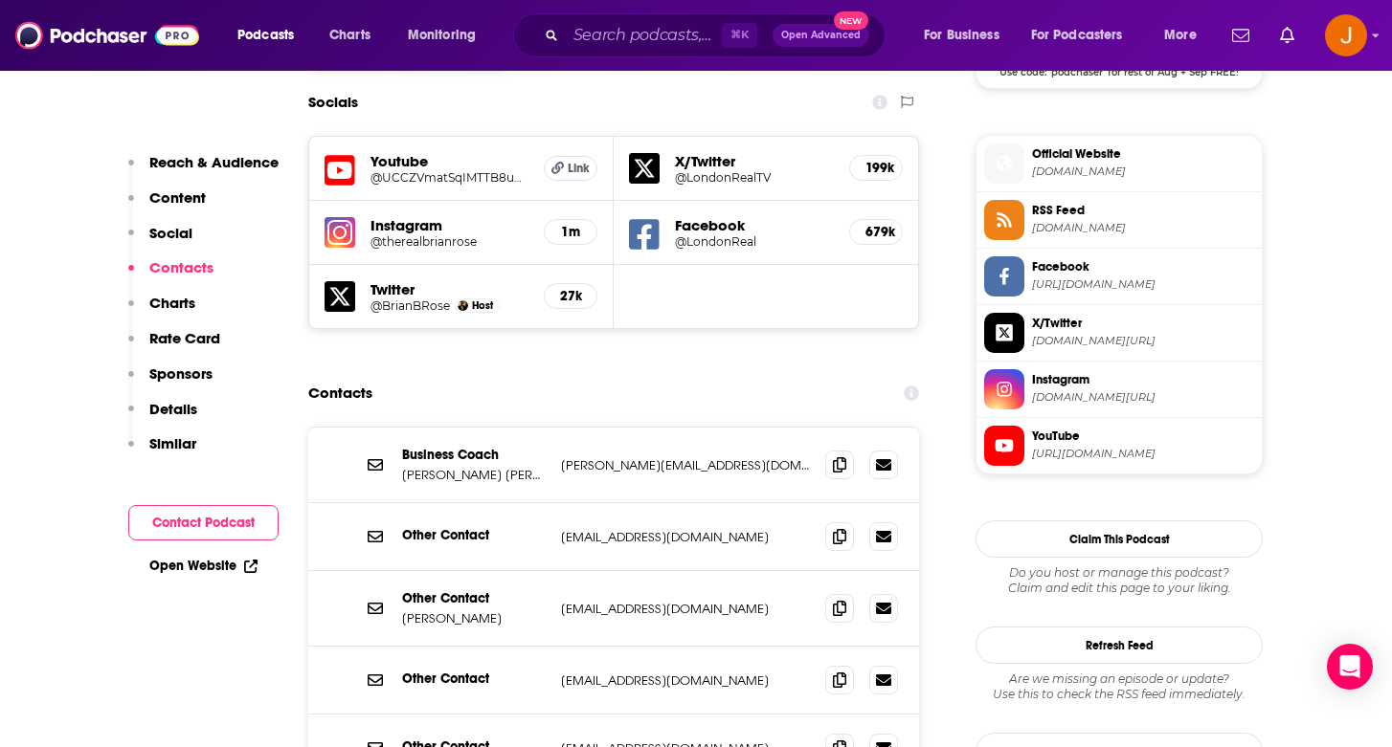
drag, startPoint x: 700, startPoint y: 367, endPoint x: 564, endPoint y: 377, distance: 136.3
click at [564, 428] on div "Business Coach [PERSON_NAME] [PERSON_NAME] [PERSON_NAME][EMAIL_ADDRESS][DOMAIN_…" at bounding box center [613, 466] width 611 height 76
drag, startPoint x: 565, startPoint y: 360, endPoint x: 684, endPoint y: 359, distance: 119.6
click at [684, 457] on p "[PERSON_NAME][EMAIL_ADDRESS][DOMAIN_NAME]" at bounding box center [685, 465] width 249 height 16
drag, startPoint x: 684, startPoint y: 359, endPoint x: 564, endPoint y: 359, distance: 120.6
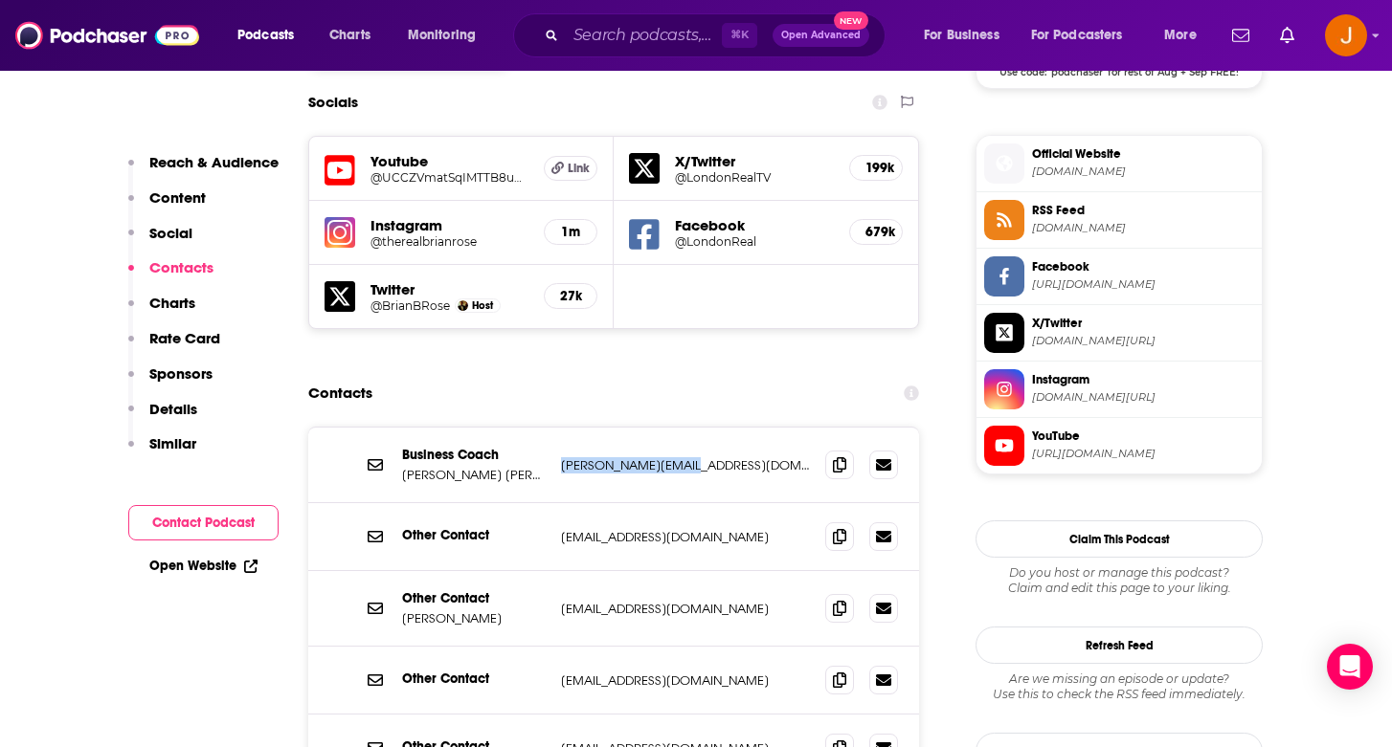
click at [564, 457] on p "[PERSON_NAME][EMAIL_ADDRESS][DOMAIN_NAME]" at bounding box center [685, 465] width 249 height 16
copy p "[PERSON_NAME][EMAIL_ADDRESS][DOMAIN_NAME]"
drag, startPoint x: 723, startPoint y: 638, endPoint x: 552, endPoint y: 637, distance: 170.4
click at [552, 715] on div "Other Contact [EMAIL_ADDRESS][DOMAIN_NAME] [EMAIL_ADDRESS][DOMAIN_NAME]" at bounding box center [613, 748] width 611 height 67
copy div "[EMAIL_ADDRESS][DOMAIN_NAME]"
